Goal: Information Seeking & Learning: Check status

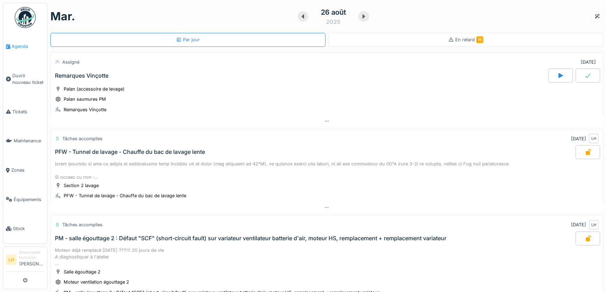
click at [22, 44] on span "Agenda" at bounding box center [28, 46] width 33 height 7
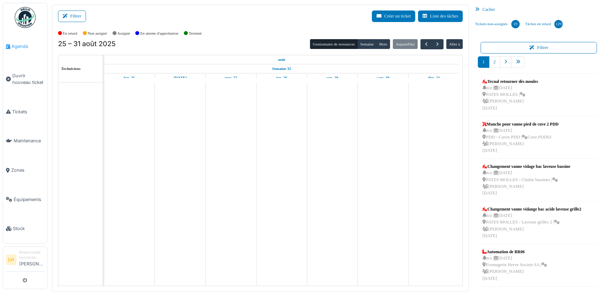
click at [16, 43] on span "Agenda" at bounding box center [28, 46] width 33 height 7
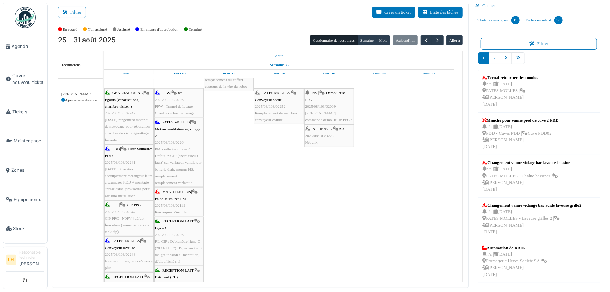
scroll to position [499, 0]
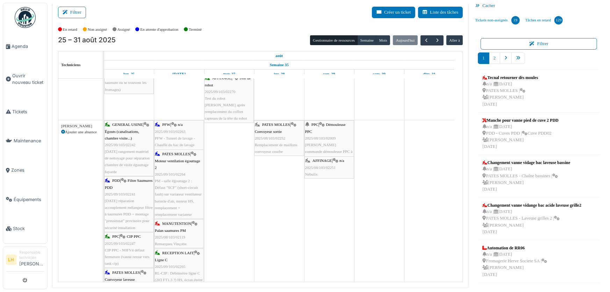
click at [172, 222] on span "MANUTENTION" at bounding box center [176, 223] width 29 height 4
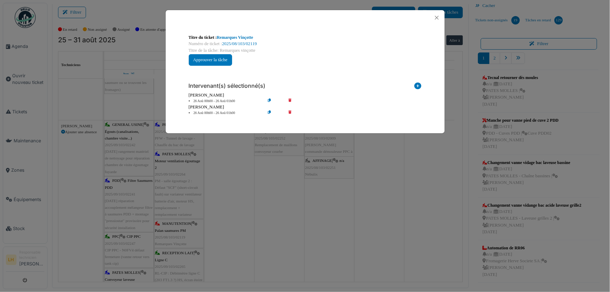
click at [80, 182] on div "**********" at bounding box center [305, 146] width 610 height 292
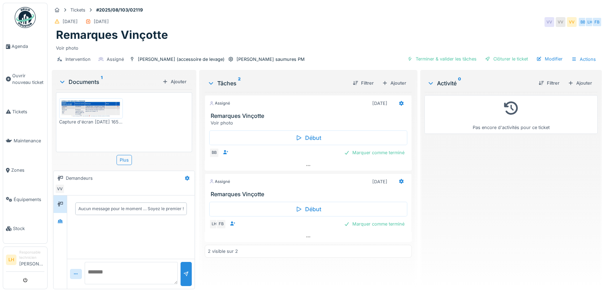
click at [82, 112] on img at bounding box center [91, 108] width 60 height 17
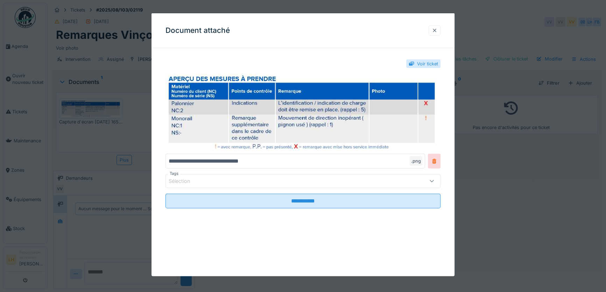
click at [437, 33] on div at bounding box center [435, 30] width 6 height 7
